Goal: Task Accomplishment & Management: Use online tool/utility

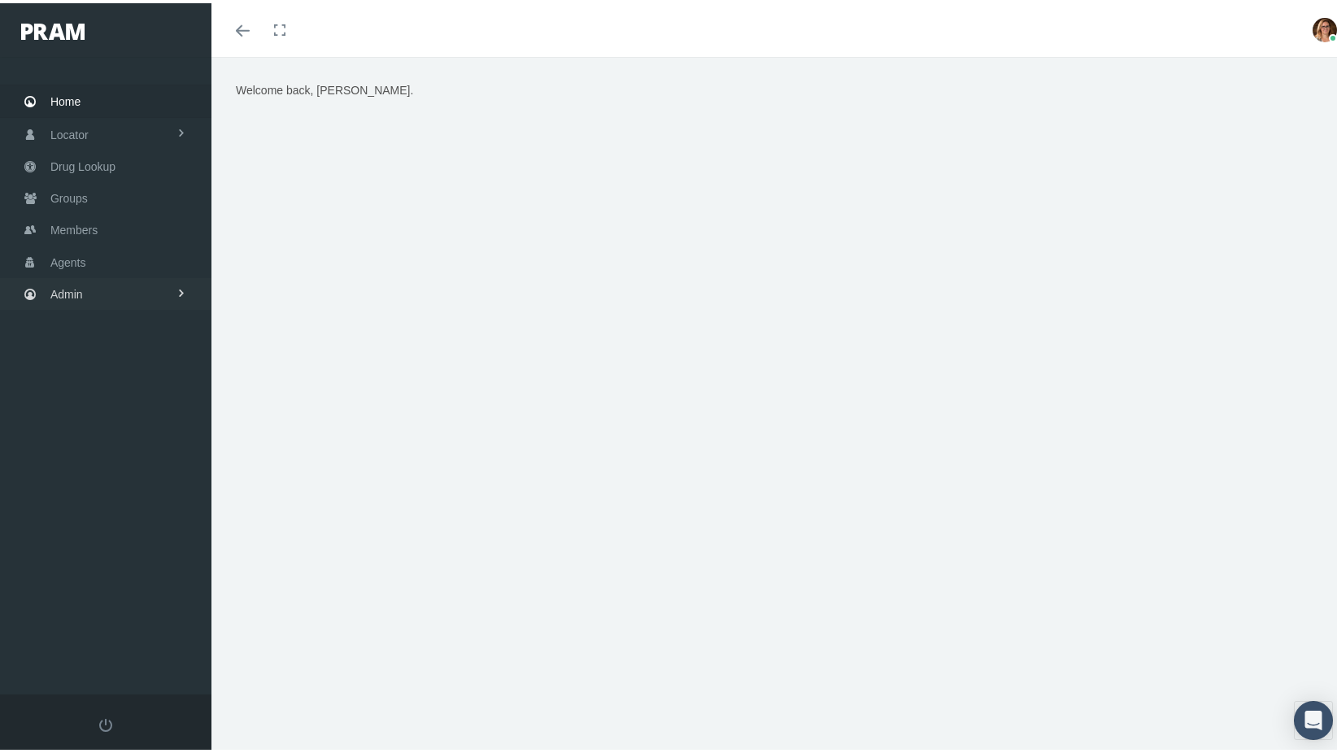
click at [90, 284] on link "Admin" at bounding box center [105, 291] width 211 height 32
click at [80, 256] on span "Agents" at bounding box center [68, 259] width 36 height 31
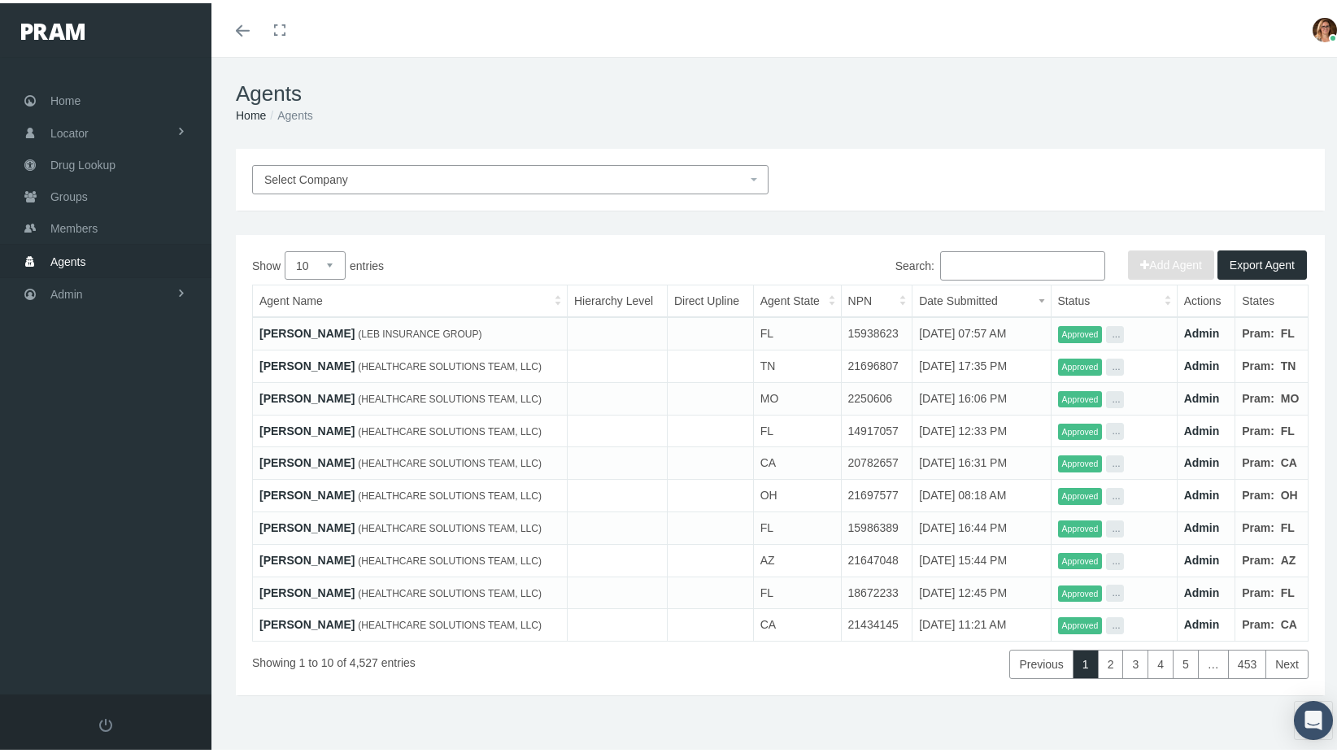
click at [320, 328] on link "LISA RENA LEWIS" at bounding box center [306, 330] width 95 height 13
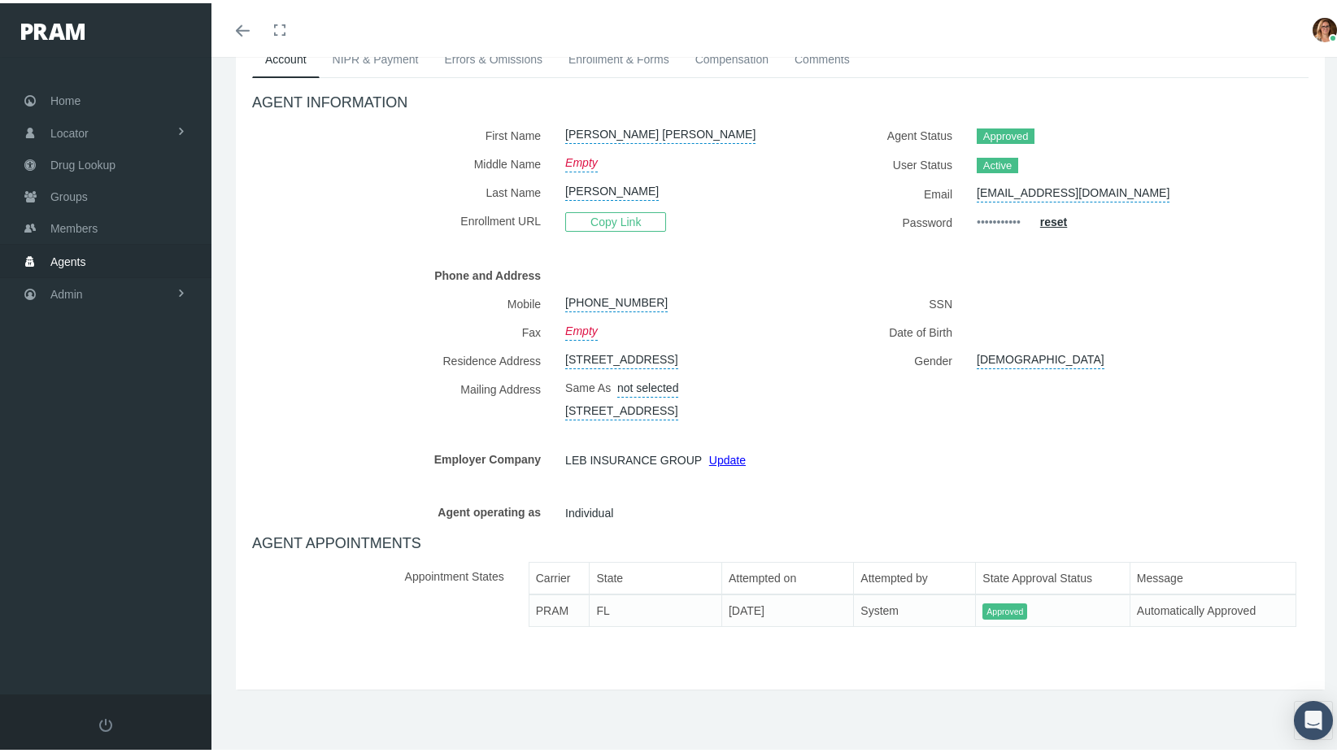
scroll to position [154, 0]
click at [98, 285] on link "Admin" at bounding box center [105, 291] width 211 height 32
click at [104, 312] on span "Security" at bounding box center [87, 326] width 41 height 28
click at [106, 471] on link "Agents" at bounding box center [105, 479] width 211 height 28
click at [107, 318] on span "Security" at bounding box center [87, 326] width 41 height 28
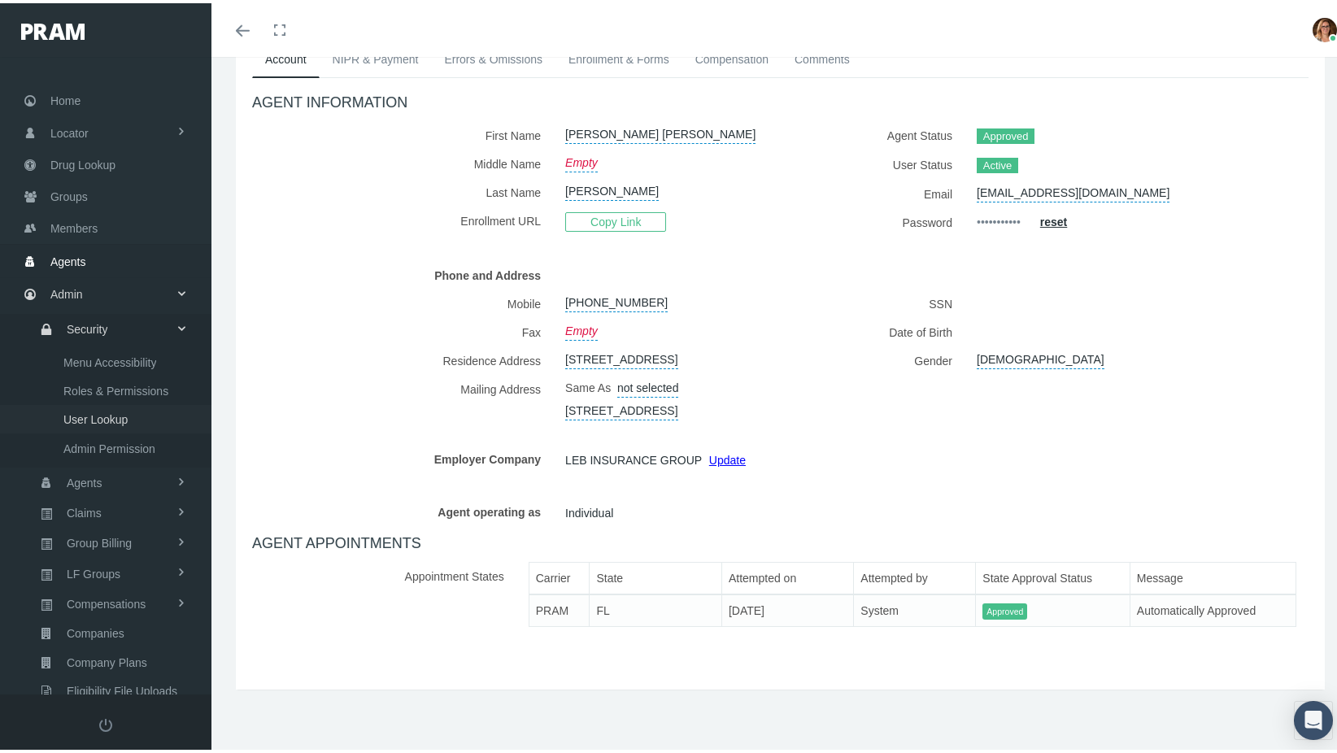
click at [110, 406] on span "User Lookup" at bounding box center [95, 416] width 64 height 28
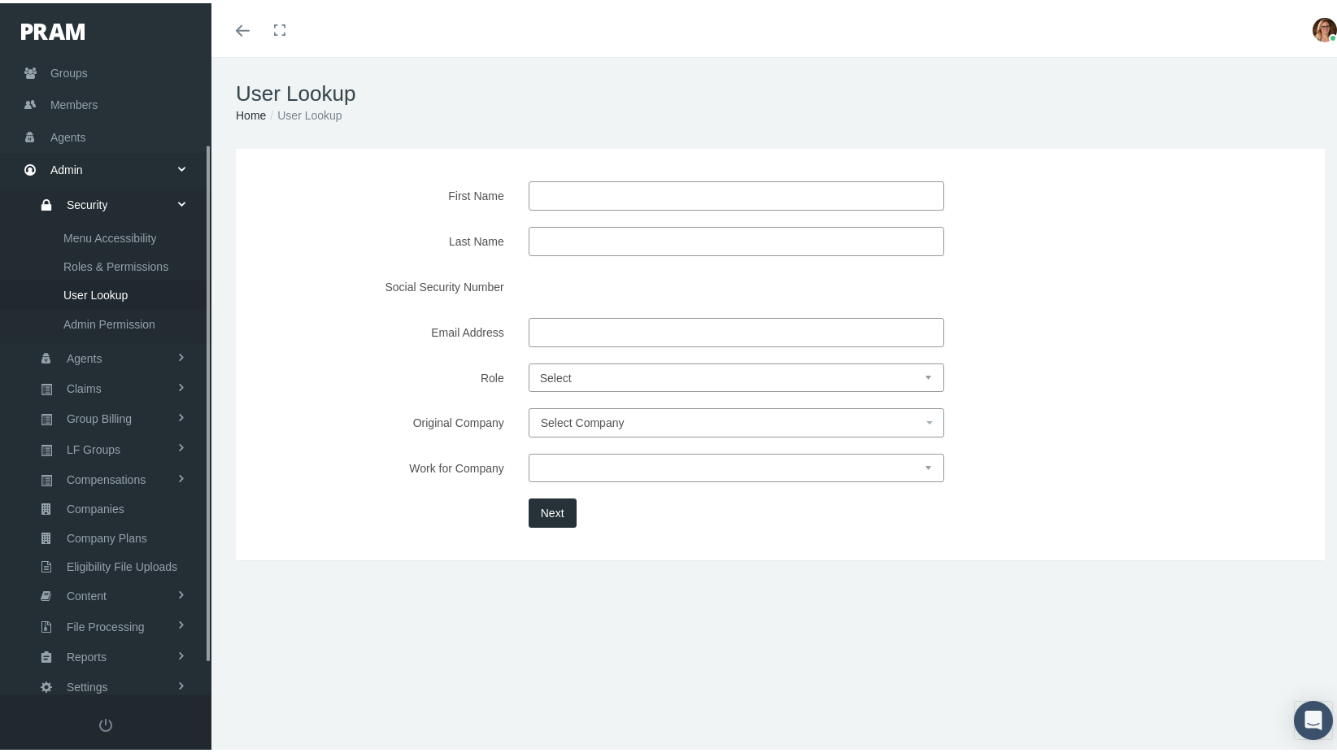
click at [726, 185] on input "First Name" at bounding box center [737, 192] width 416 height 29
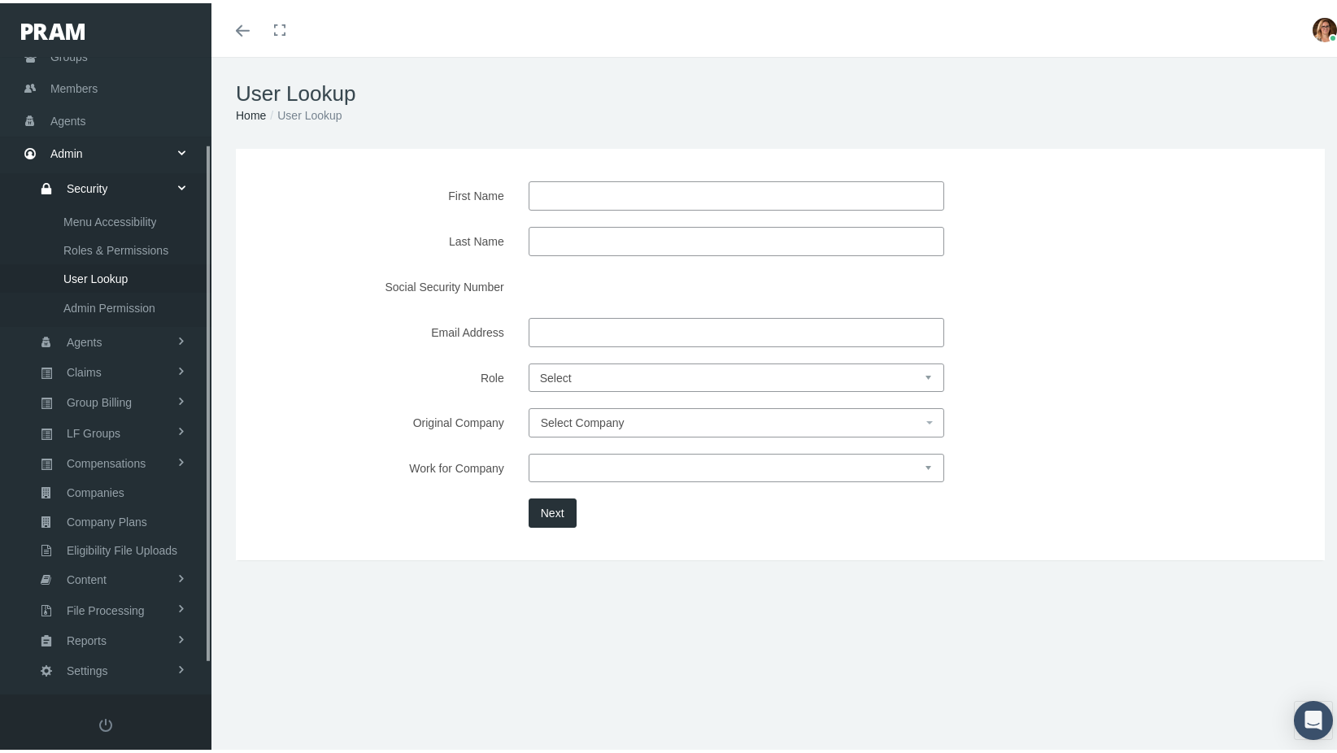
scroll to position [144, 0]
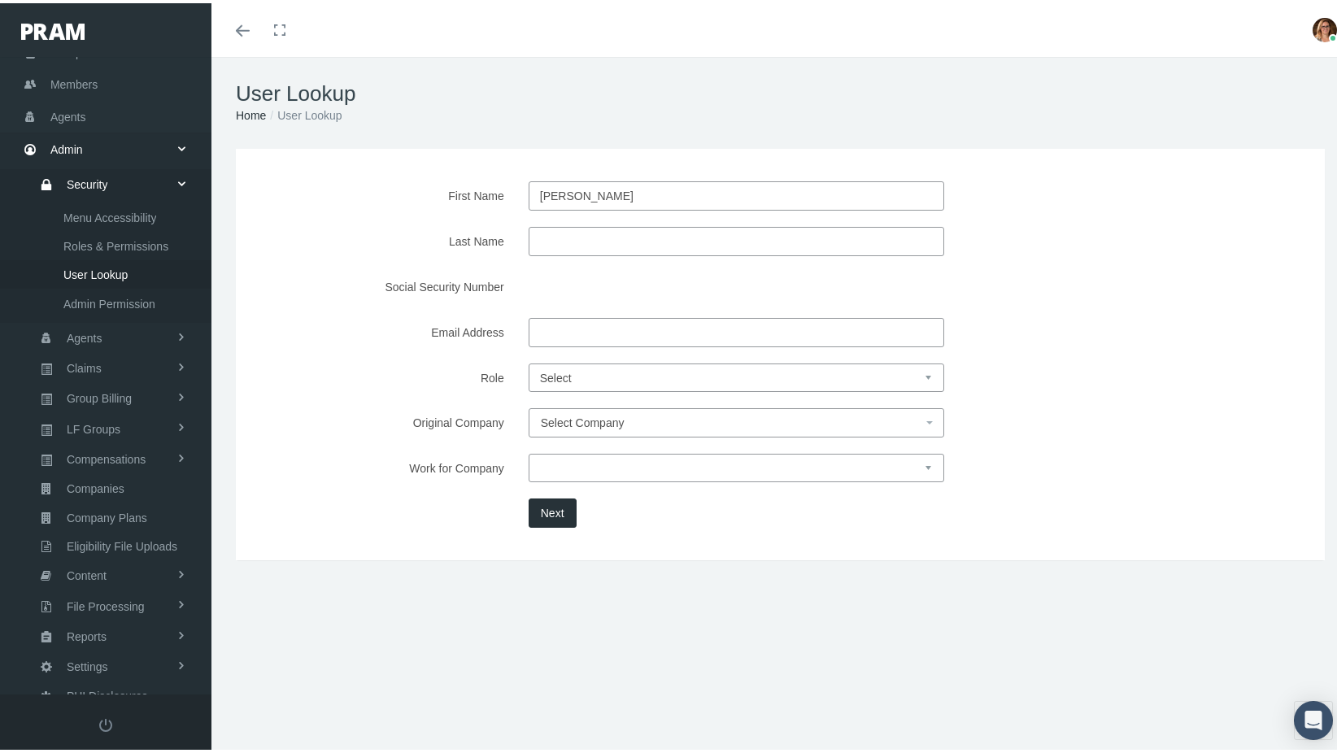
type input "sarah"
type input "leb"
click at [545, 505] on button "Next" at bounding box center [553, 509] width 48 height 29
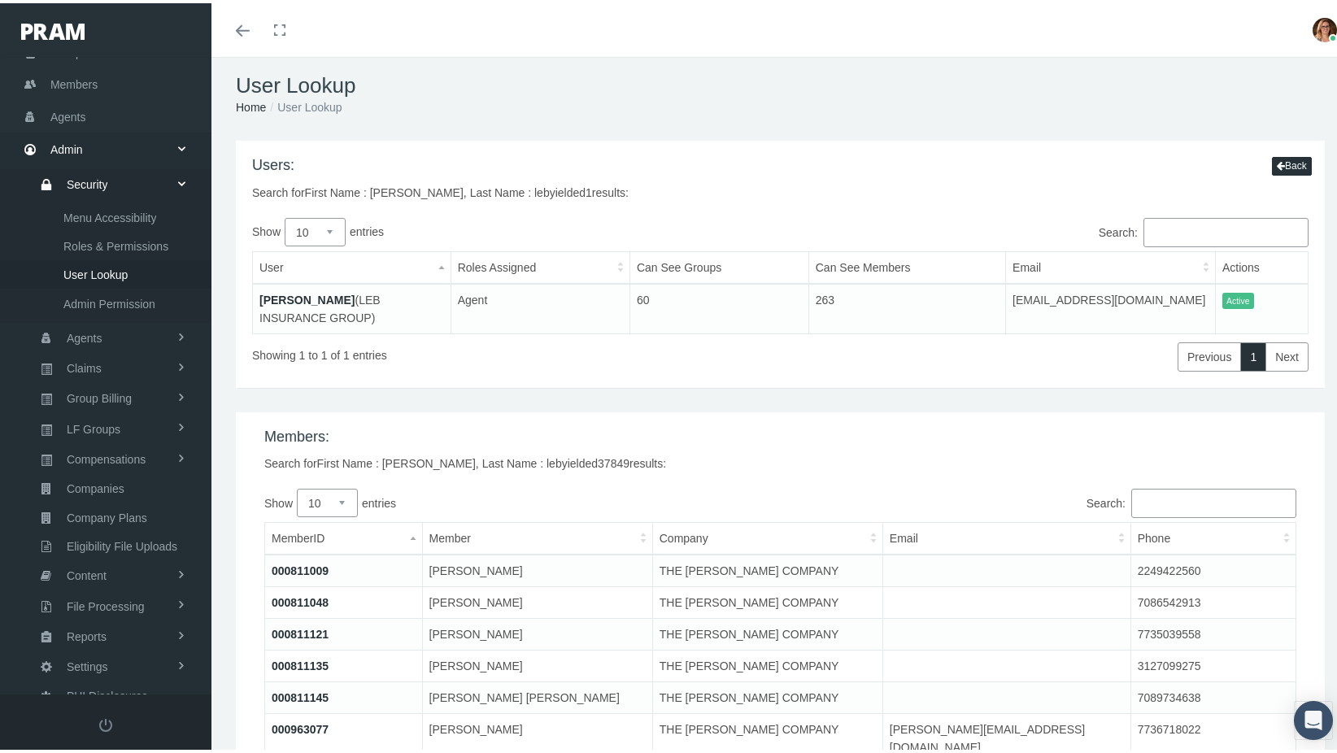
scroll to position [0, 0]
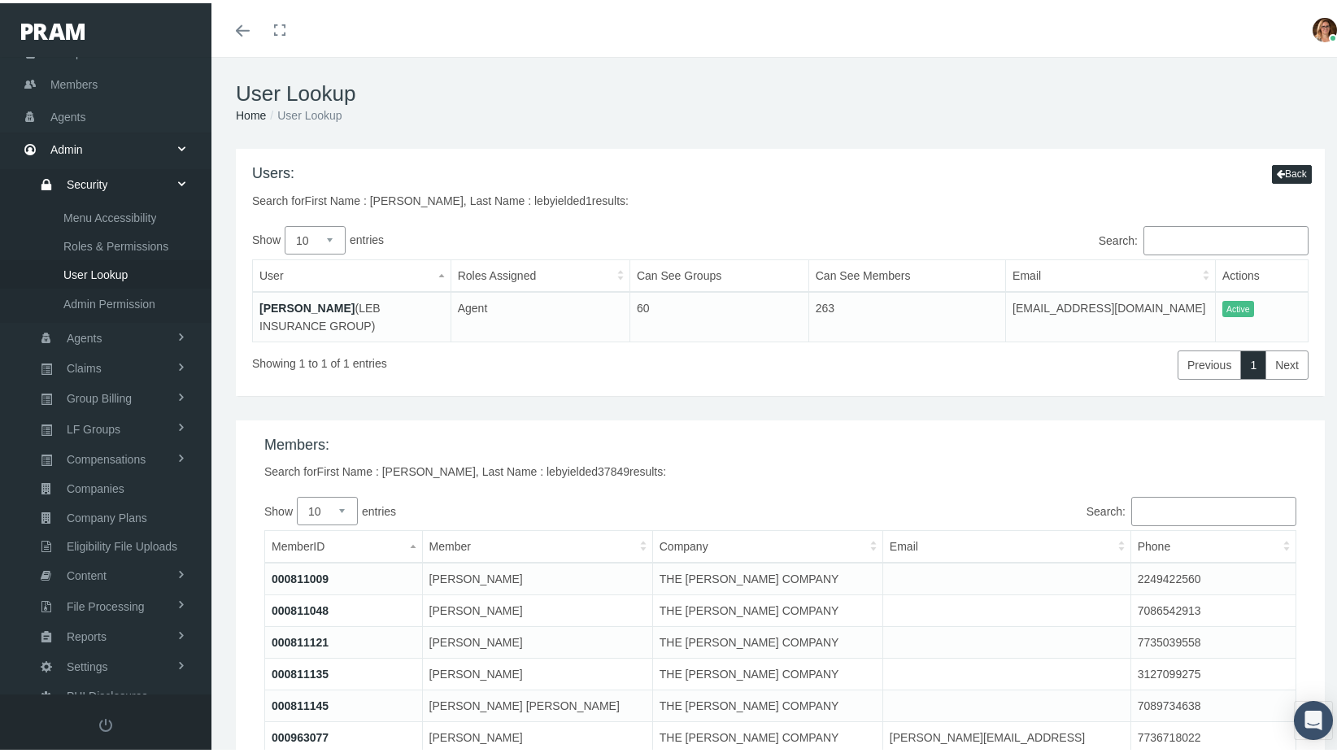
click at [292, 311] on link "Sarah Leb" at bounding box center [306, 304] width 95 height 13
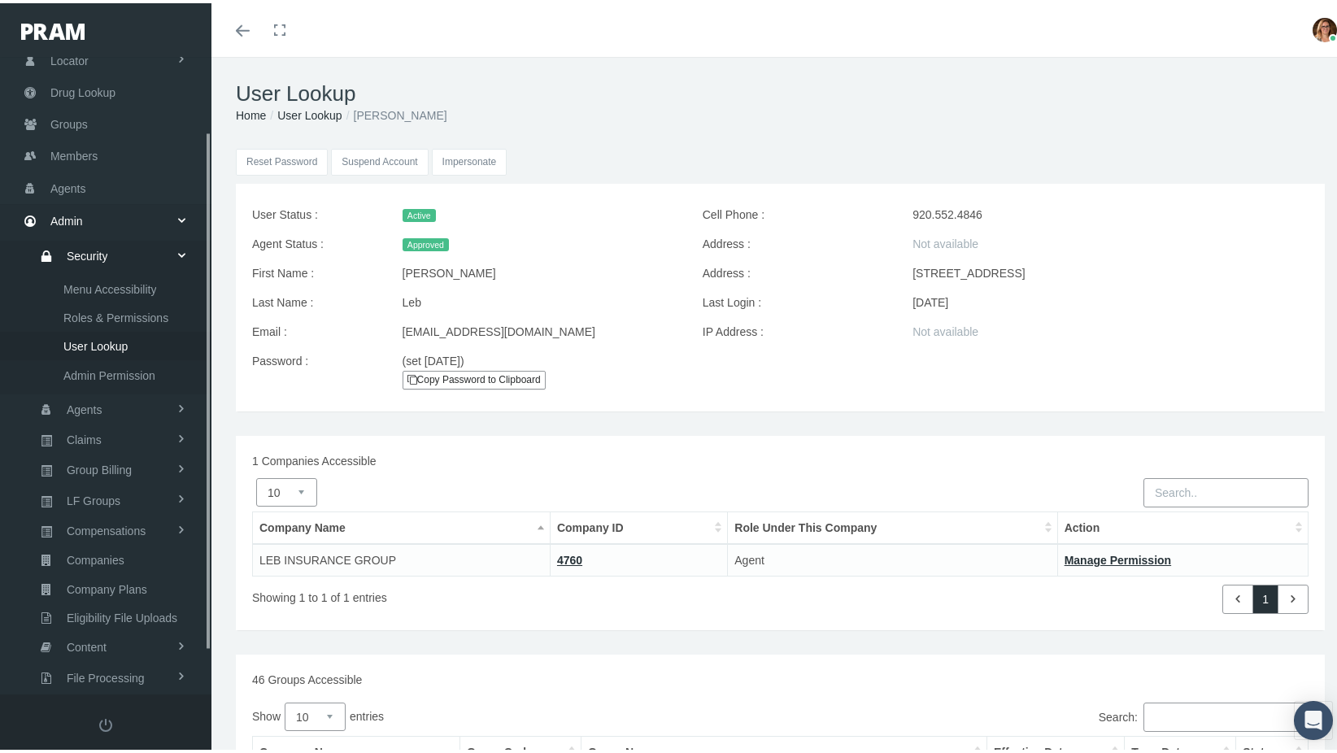
scroll to position [144, 0]
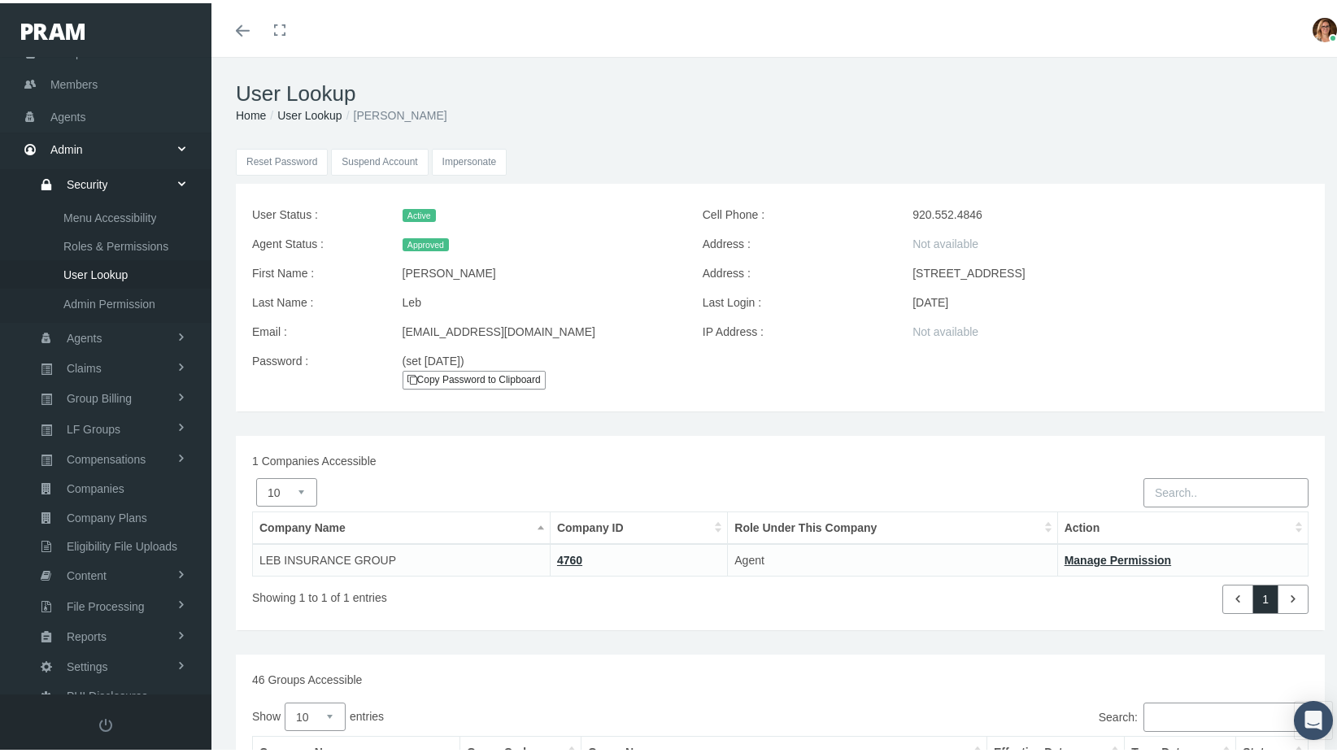
click at [476, 153] on input "Impersonate" at bounding box center [470, 159] width 76 height 27
